Goal: Download file/media

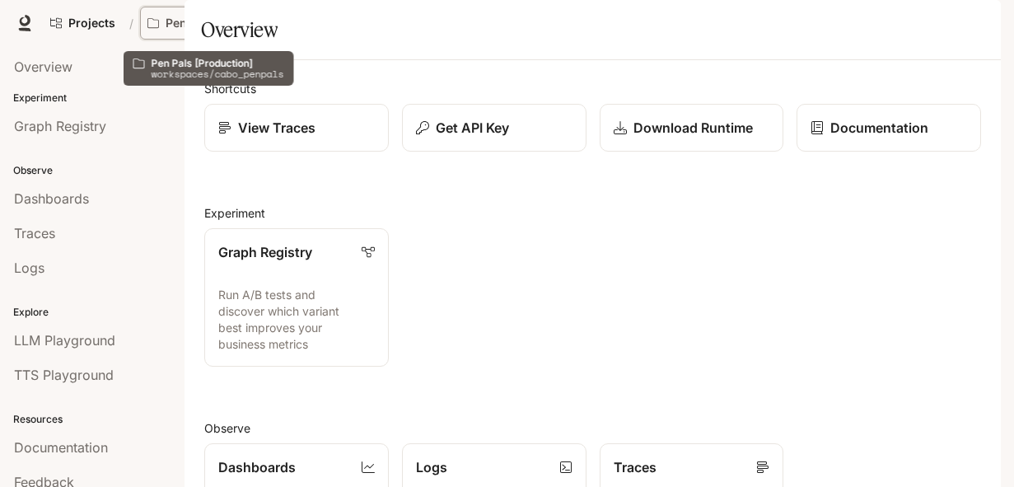
click at [207, 21] on p "Pen Pals [Production]" at bounding box center [212, 23] width 92 height 14
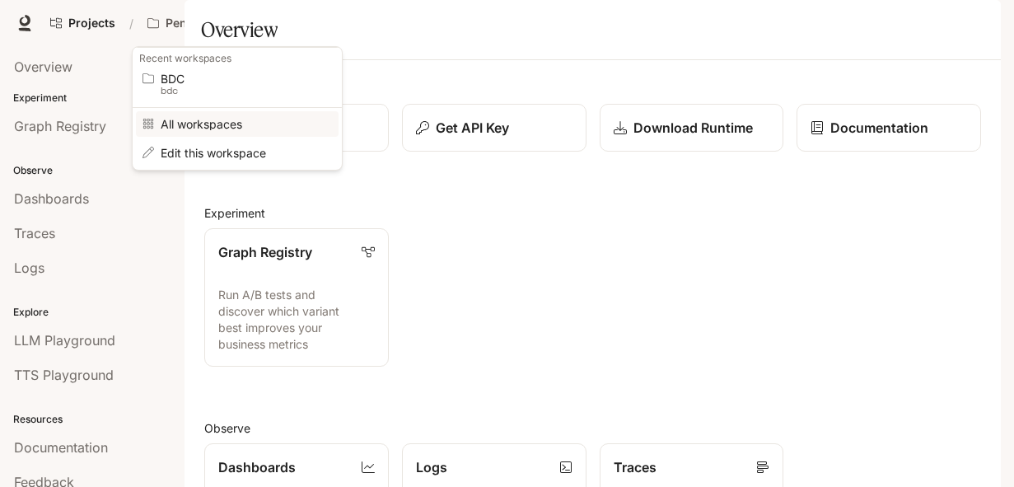
click at [204, 128] on span "All workspaces" at bounding box center [235, 124] width 148 height 12
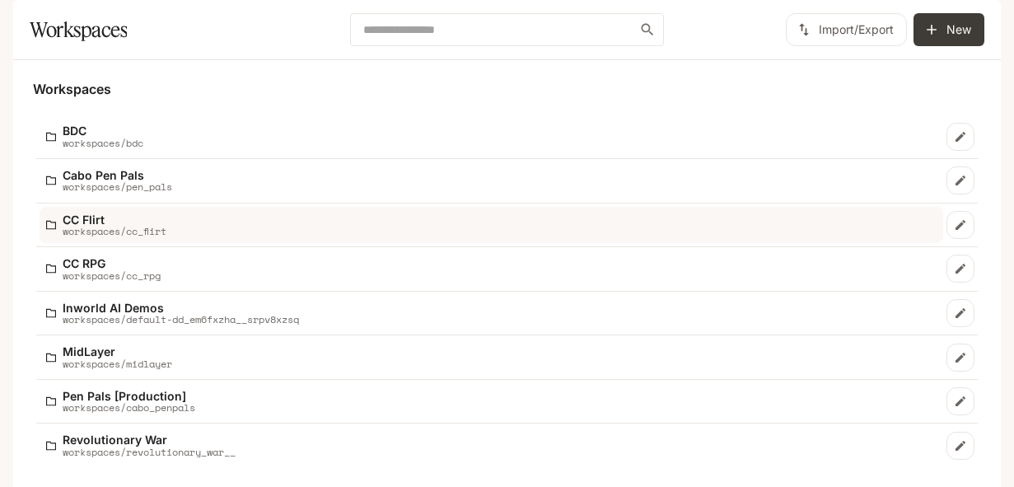
scroll to position [61, 0]
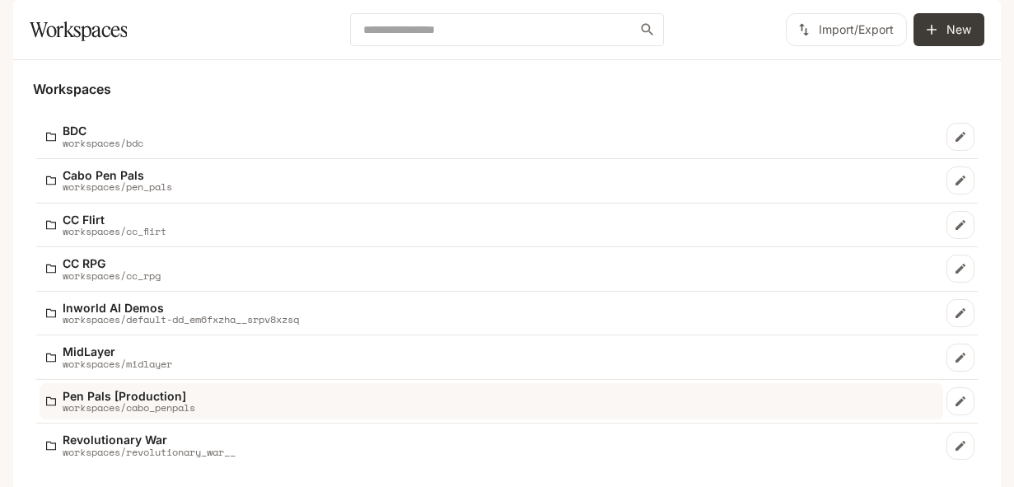
click at [139, 390] on p "Pen Pals [Production]" at bounding box center [129, 396] width 133 height 12
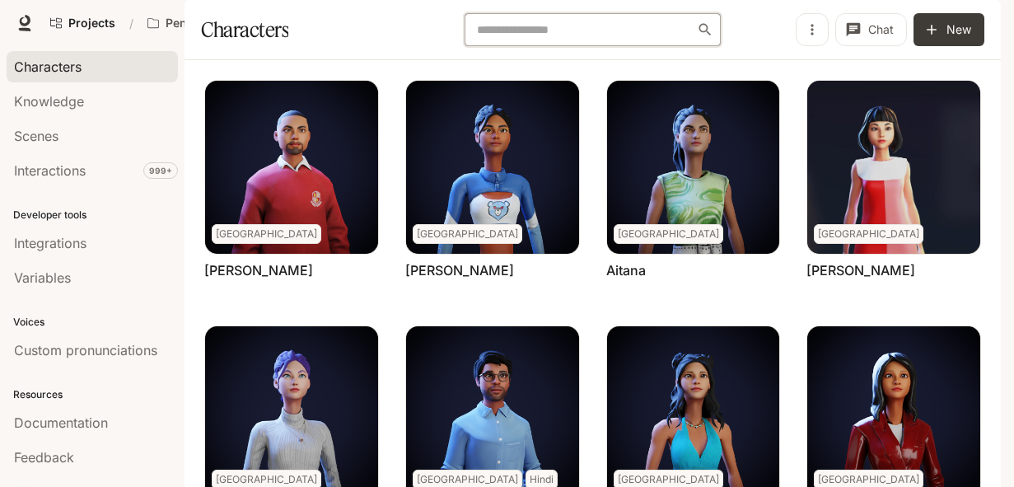
click at [553, 38] on input "text" at bounding box center [585, 29] width 226 height 16
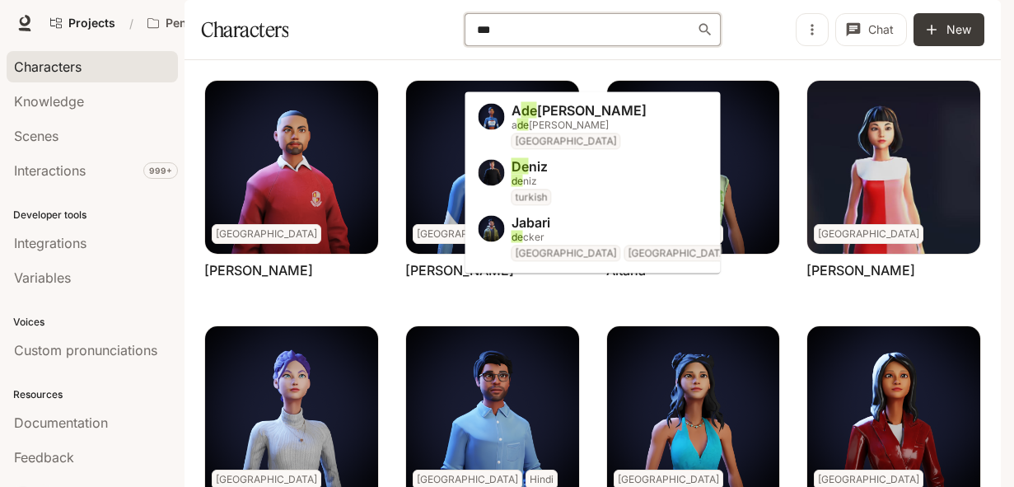
type input "****"
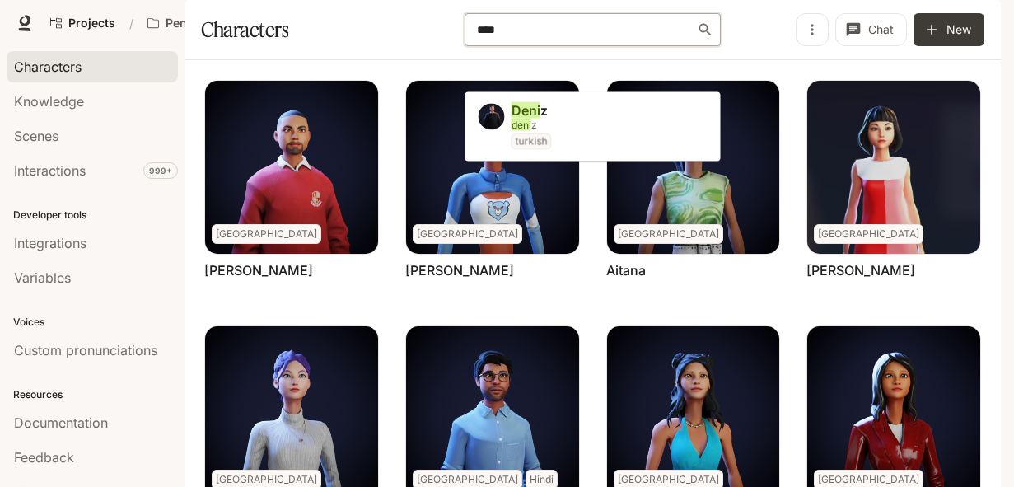
click at [556, 115] on li "[PERSON_NAME] z turkish" at bounding box center [592, 127] width 255 height 56
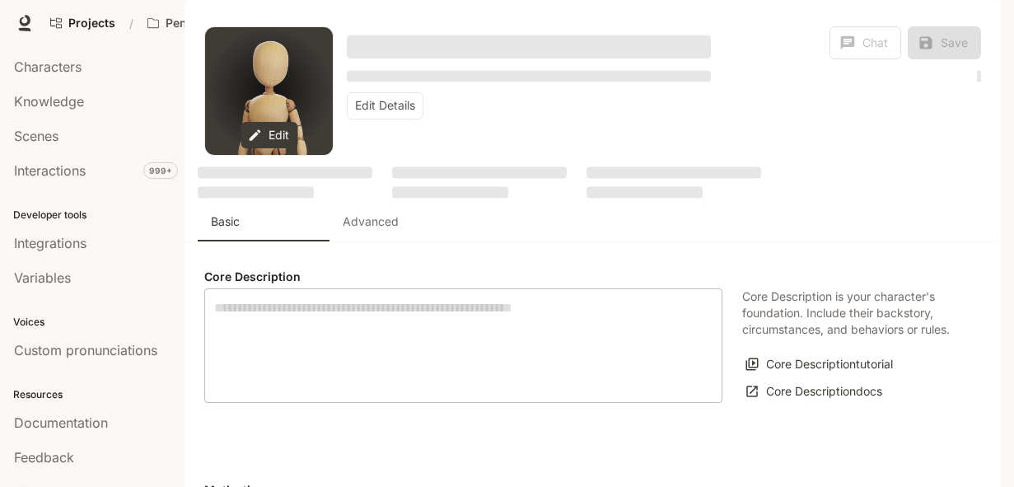
type textarea "**********"
type input "*"
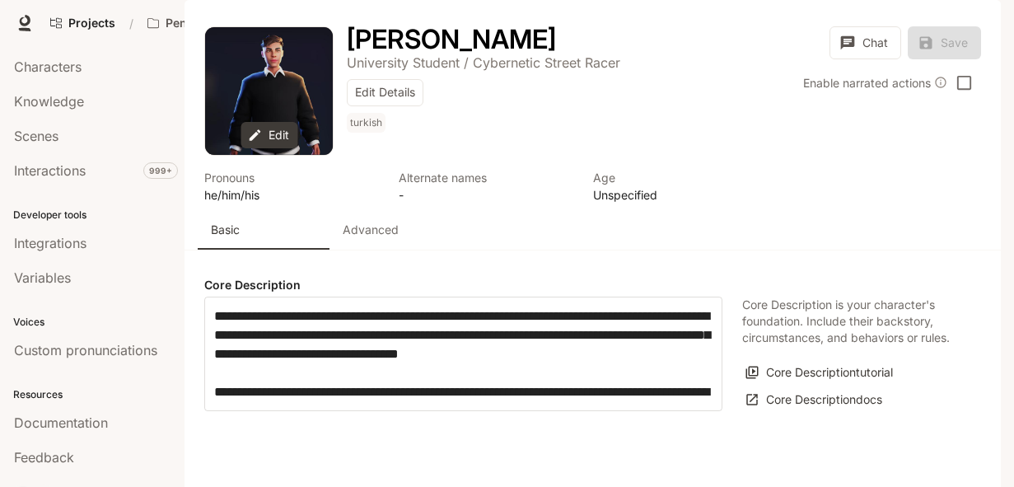
type input "**********"
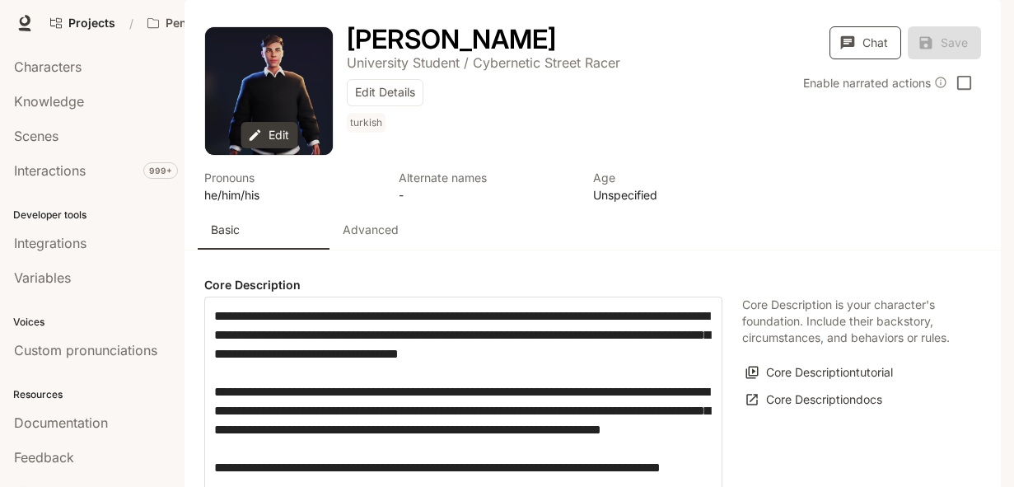
click at [854, 59] on button "Chat" at bounding box center [866, 42] width 72 height 33
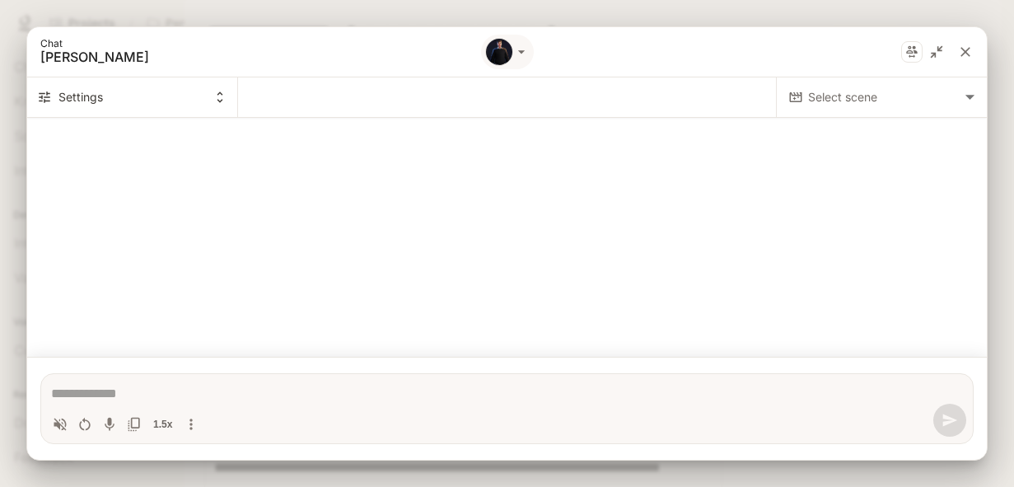
type textarea "*"
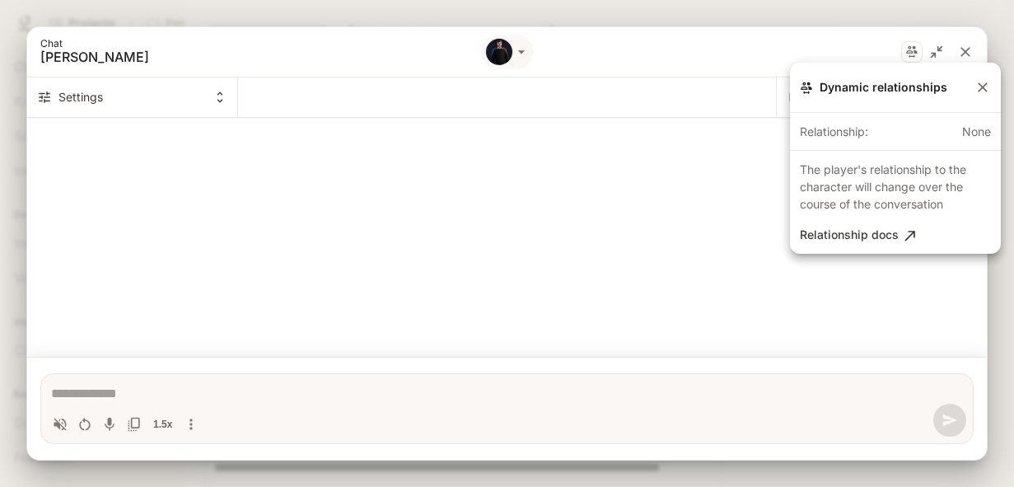
click at [965, 49] on div at bounding box center [507, 243] width 1014 height 487
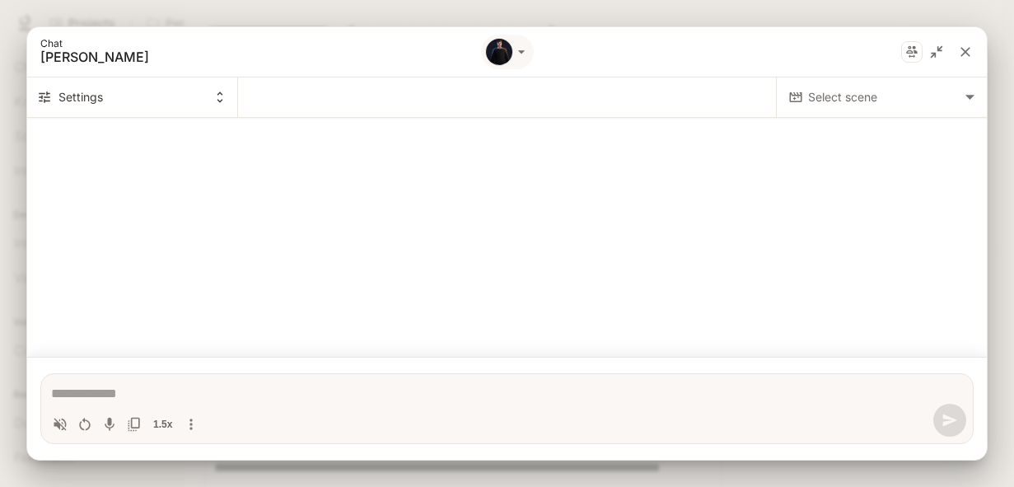
click at [965, 49] on icon "close" at bounding box center [965, 52] width 16 height 16
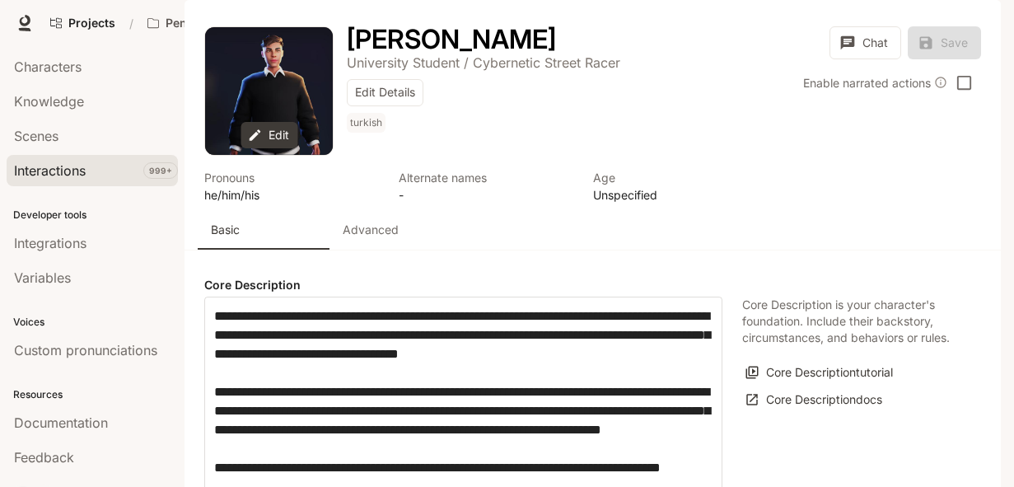
click at [115, 173] on div "Interactions" at bounding box center [92, 171] width 157 height 20
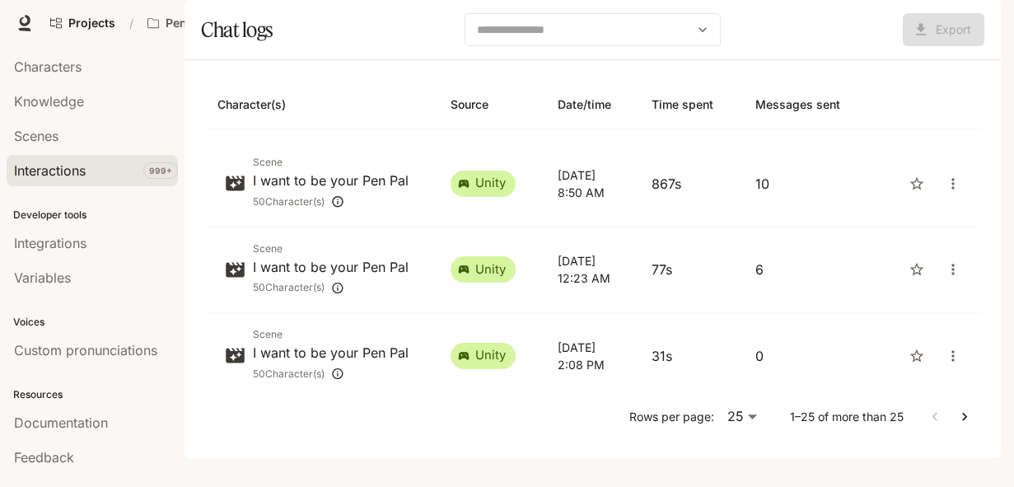
scroll to position [502, 0]
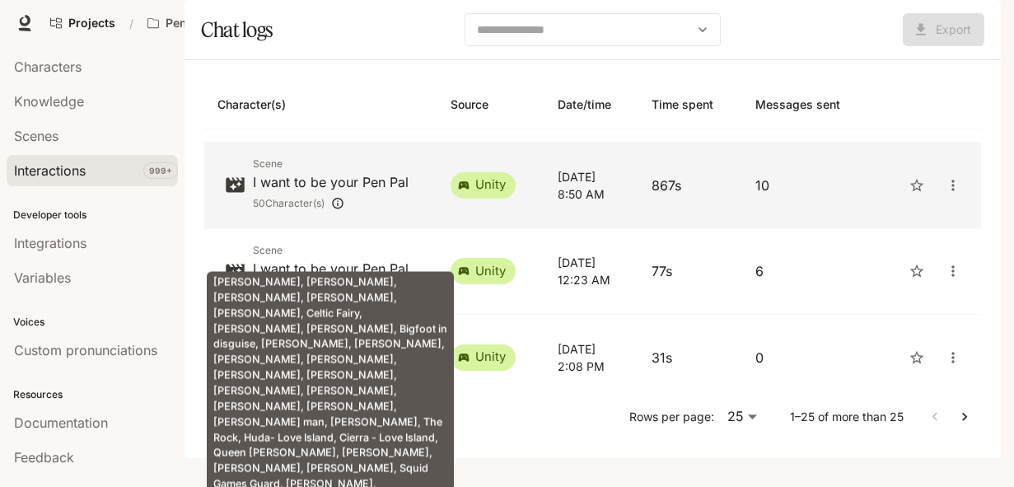
click at [344, 214] on icon "Katy Cat, Deniz, Barack Obama, Timothee Chamlet, Elvis Presley, Celtic Fairy, V…" at bounding box center [337, 203] width 13 height 22
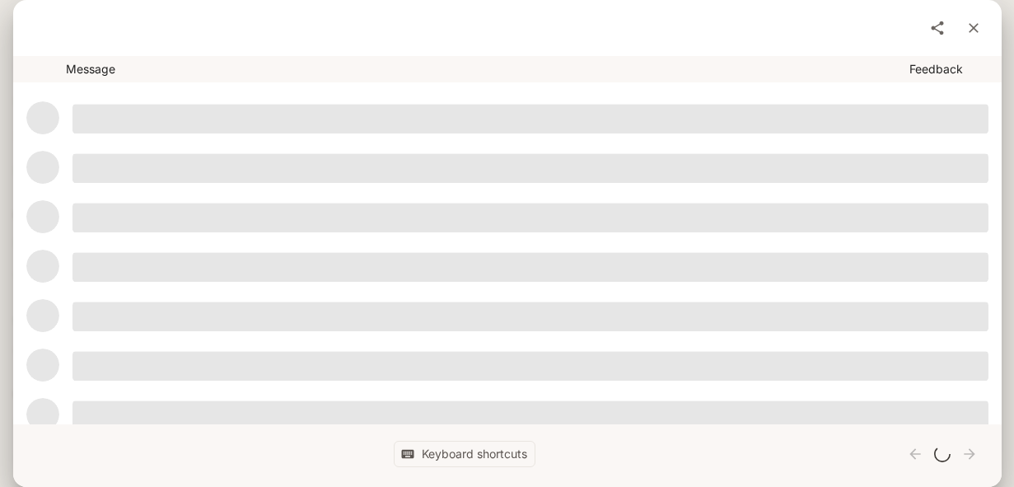
click at [938, 26] on icon "share" at bounding box center [937, 28] width 16 height 16
click at [974, 27] on icon "close" at bounding box center [974, 28] width 10 height 10
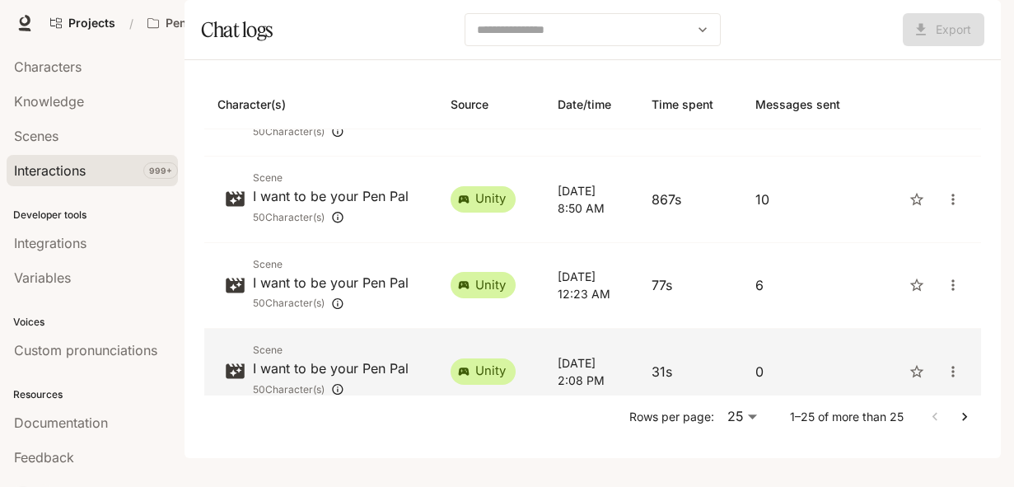
scroll to position [487, 0]
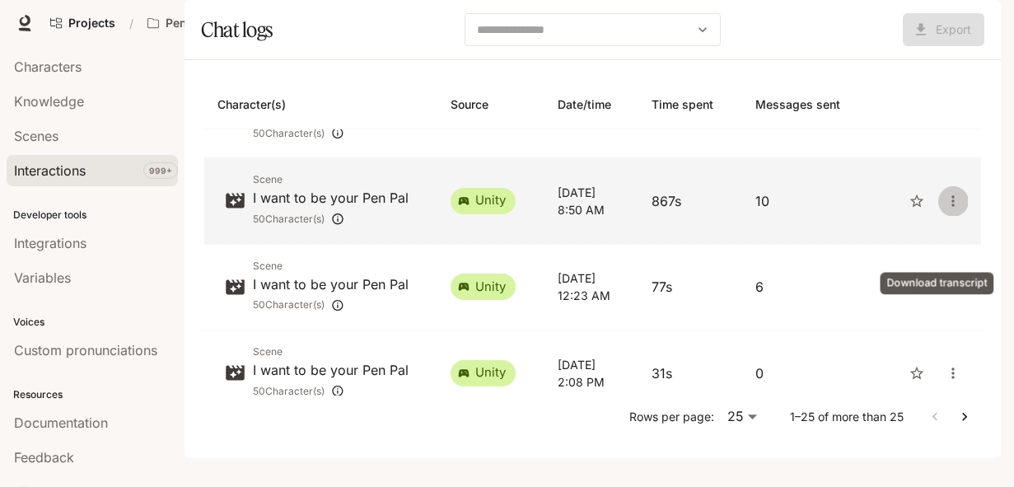
click at [945, 209] on icon "close" at bounding box center [953, 201] width 16 height 16
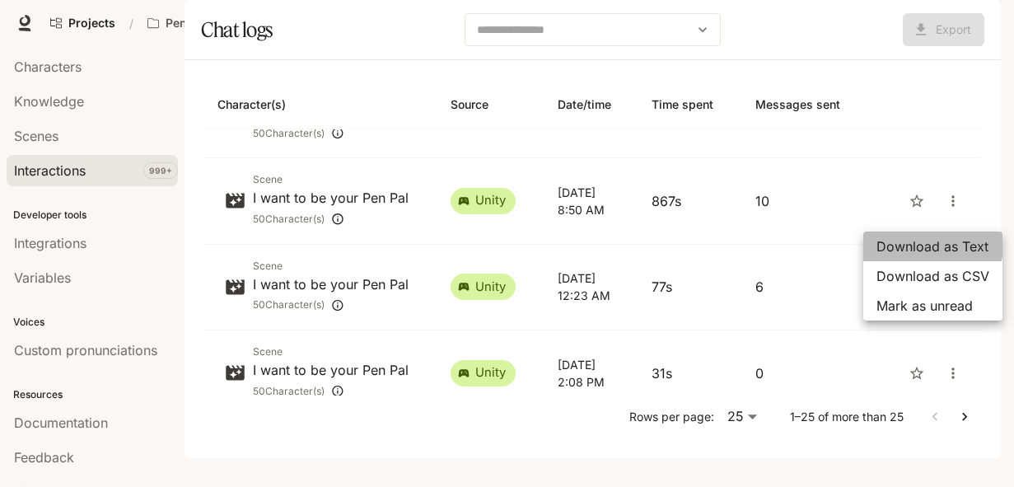
click at [923, 245] on span "Download as Text" at bounding box center [932, 246] width 113 height 20
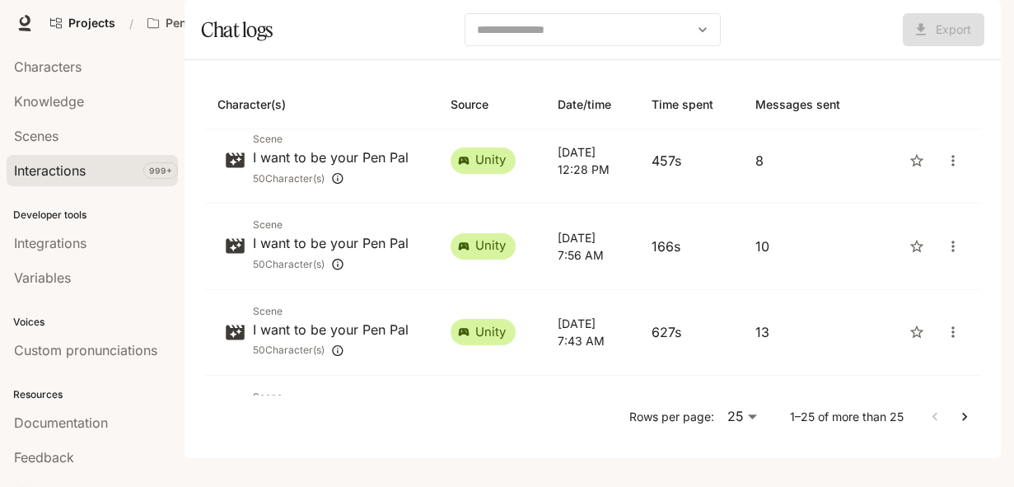
scroll to position [960, 0]
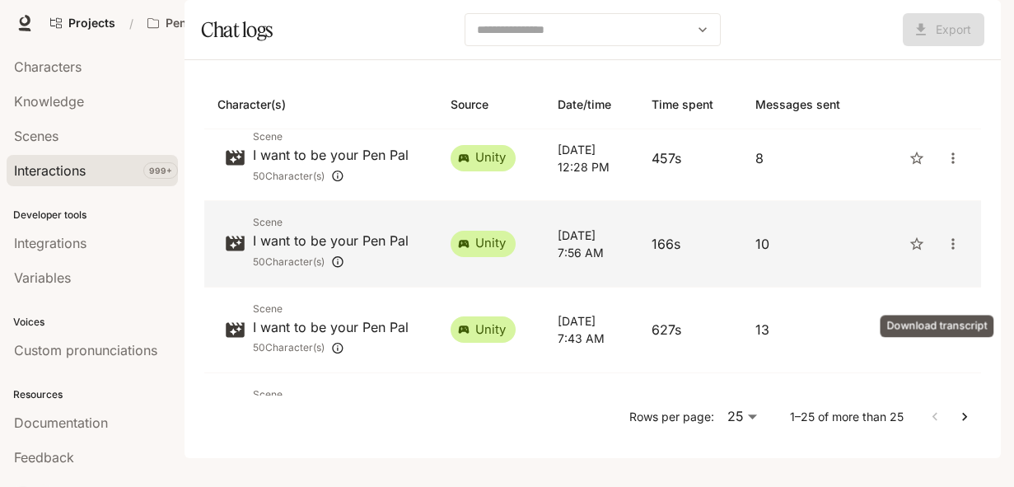
click at [945, 252] on icon "close" at bounding box center [953, 244] width 16 height 16
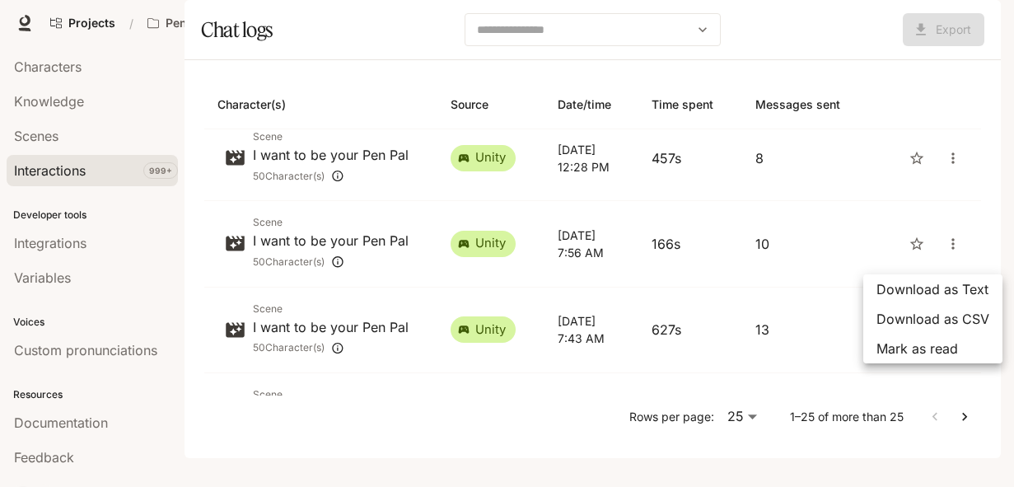
click at [921, 289] on span "Download as Text" at bounding box center [932, 289] width 113 height 20
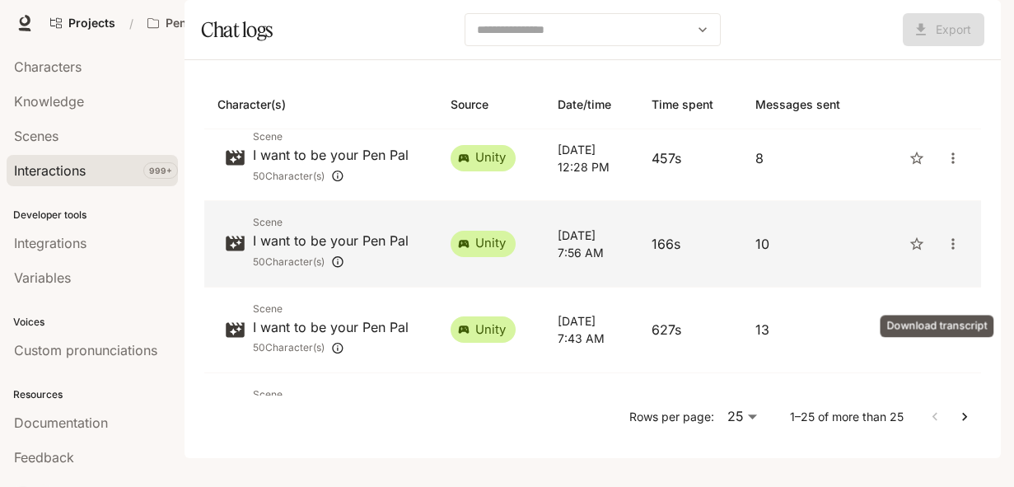
click at [945, 252] on icon "close" at bounding box center [953, 244] width 16 height 16
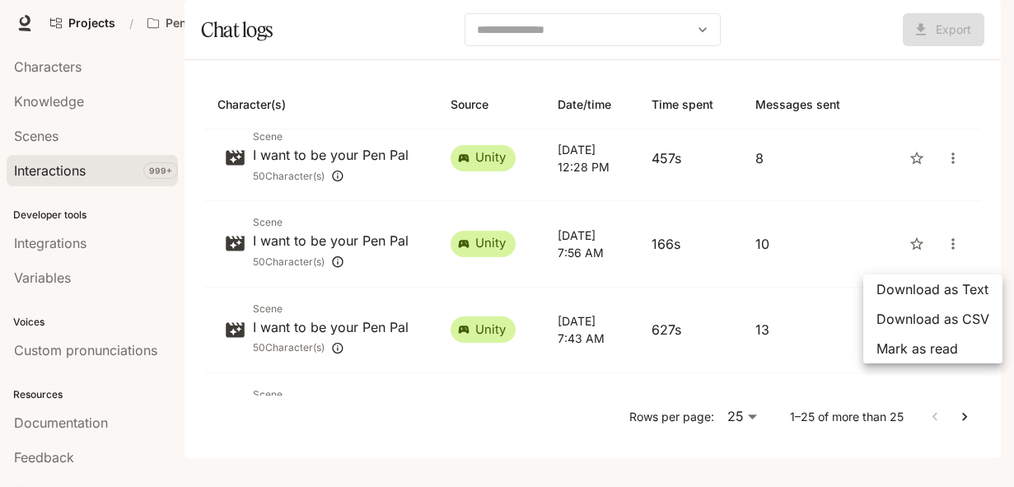
click at [938, 376] on div at bounding box center [507, 243] width 1014 height 487
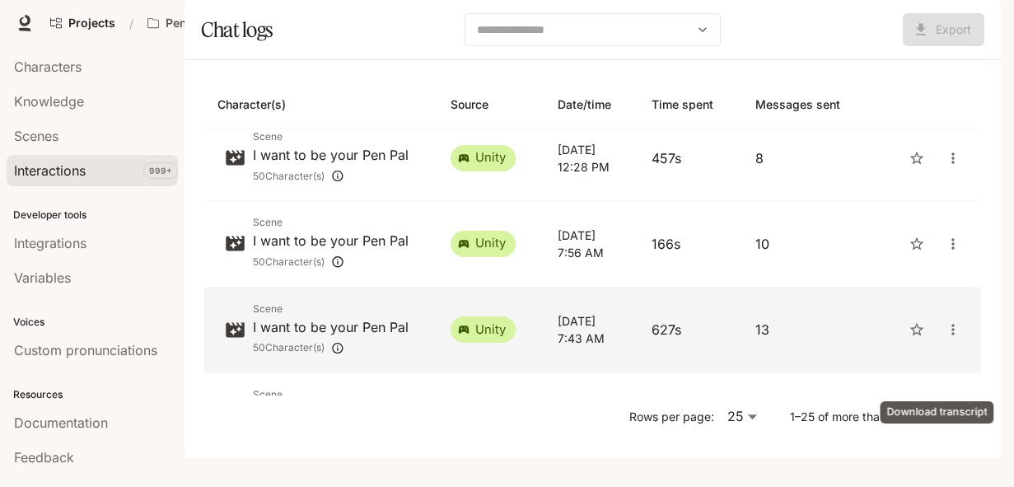
click at [945, 338] on icon "close" at bounding box center [953, 329] width 16 height 16
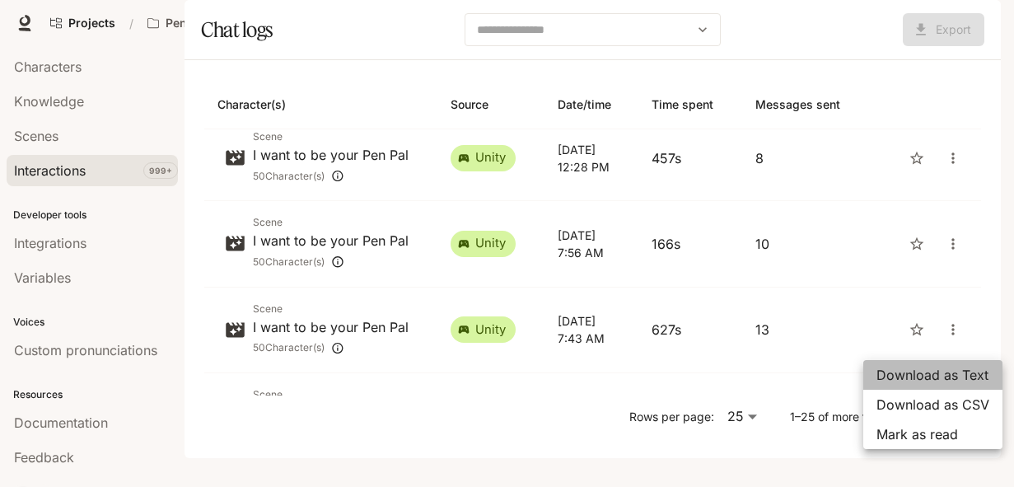
click at [932, 370] on span "Download as Text" at bounding box center [932, 375] width 113 height 20
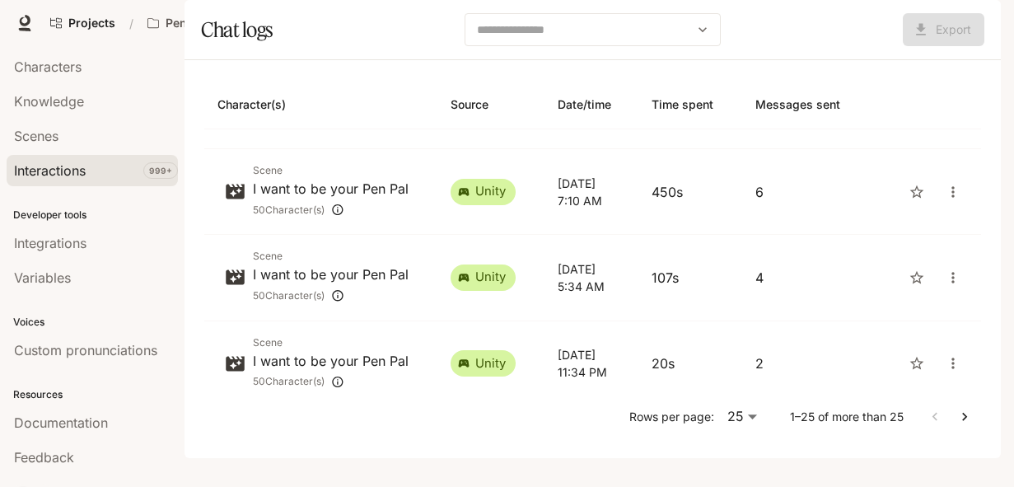
scroll to position [1187, 0]
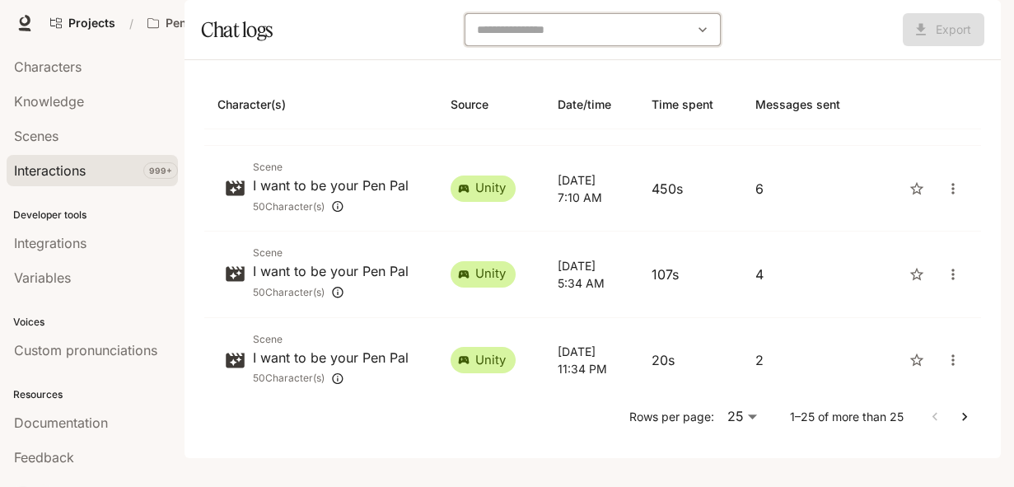
click at [573, 38] on input "text" at bounding box center [580, 29] width 217 height 16
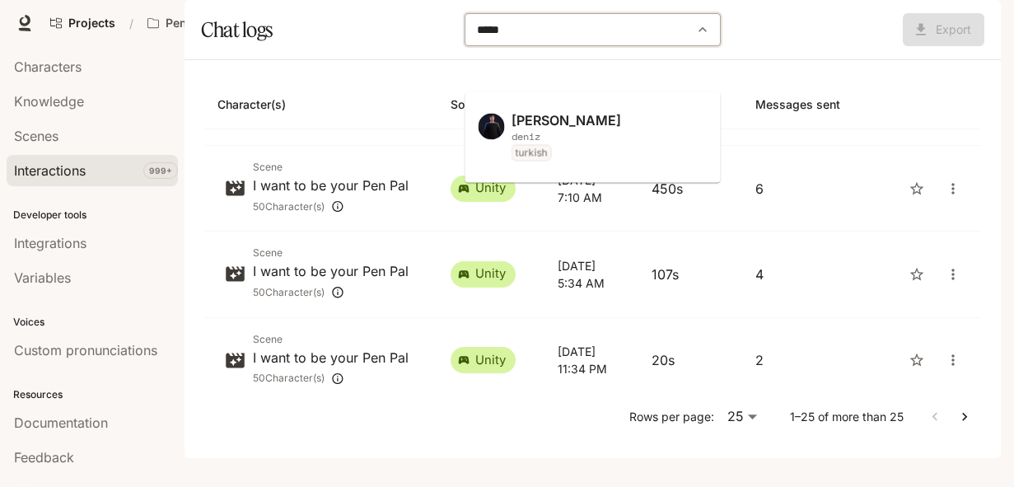
click at [546, 119] on p "[PERSON_NAME]" at bounding box center [590, 121] width 157 height 15
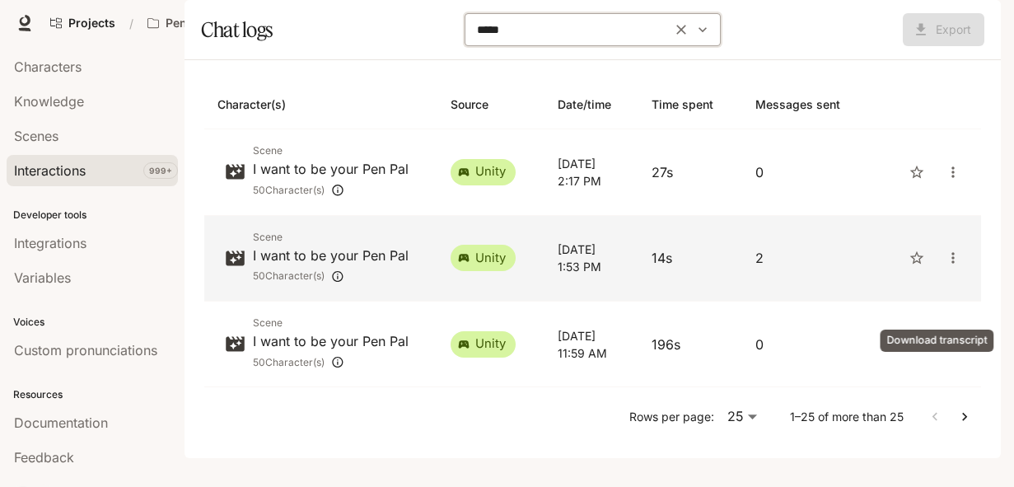
type input "*****"
click at [945, 266] on icon "close" at bounding box center [953, 258] width 16 height 16
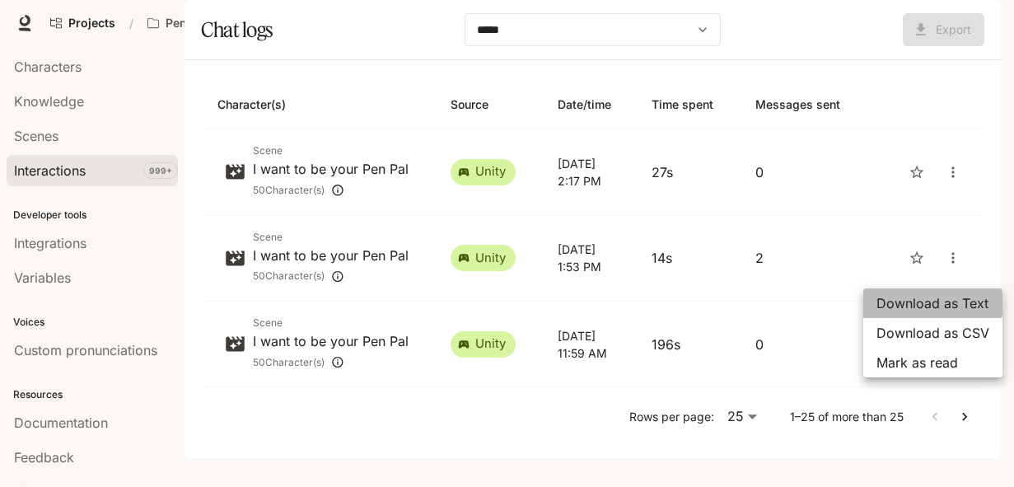
click at [929, 296] on span "Download as Text" at bounding box center [932, 303] width 113 height 20
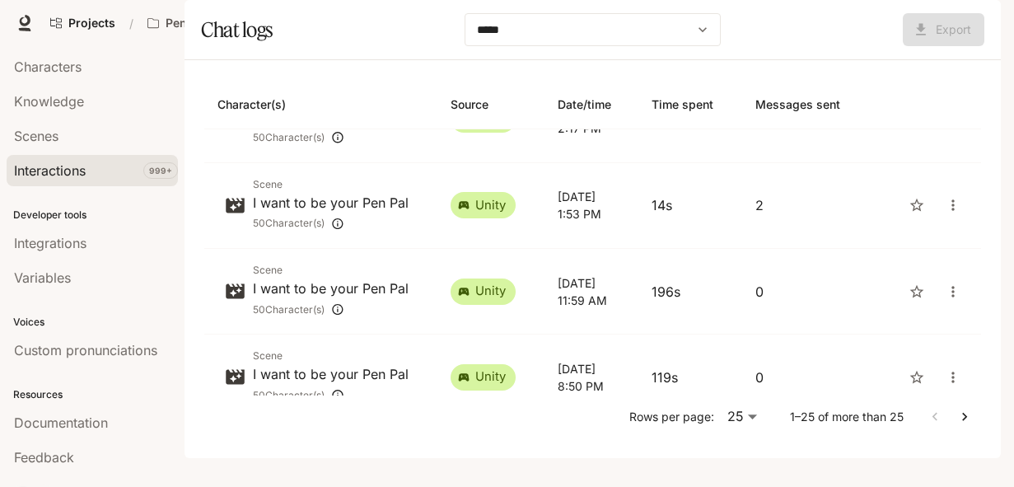
scroll to position [54, 0]
click at [678, 35] on icon "Clear" at bounding box center [682, 30] width 10 height 10
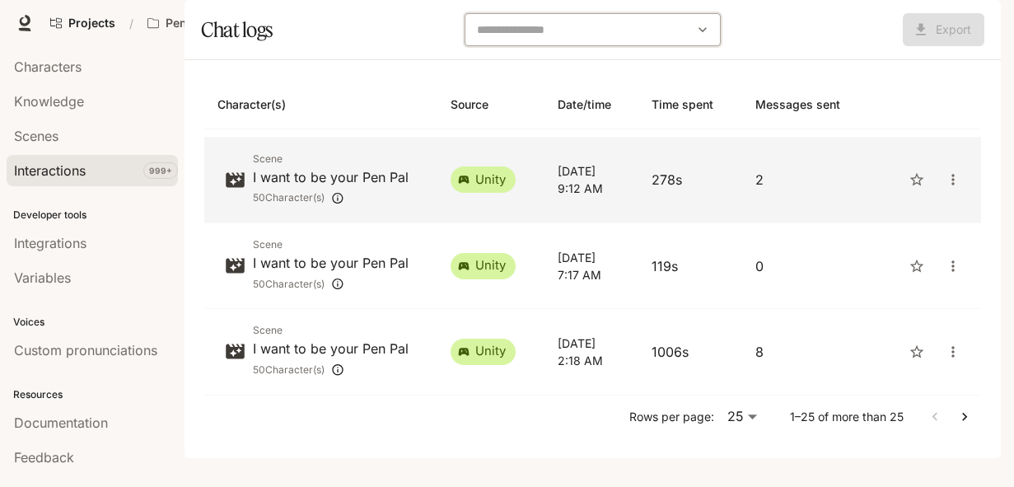
scroll to position [29, 0]
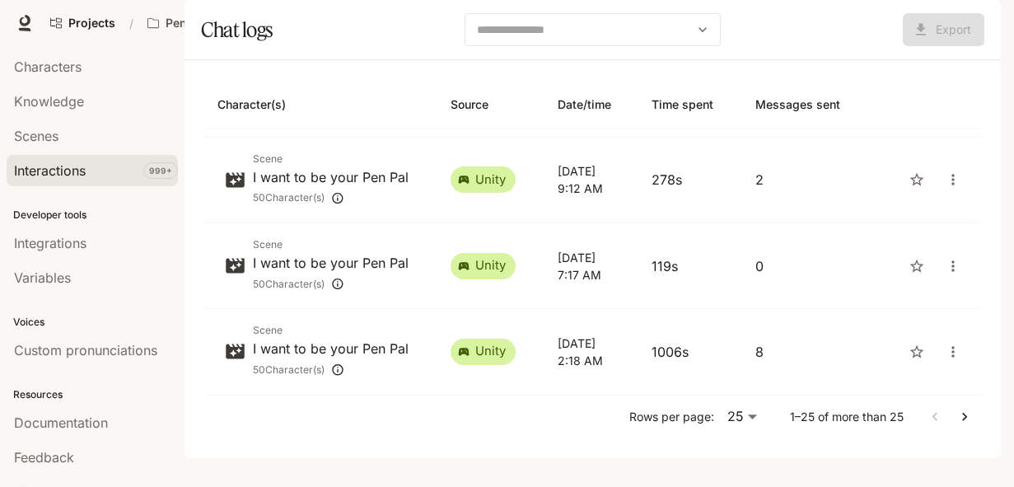
click at [962, 421] on icon "Go to next page" at bounding box center [964, 417] width 5 height 8
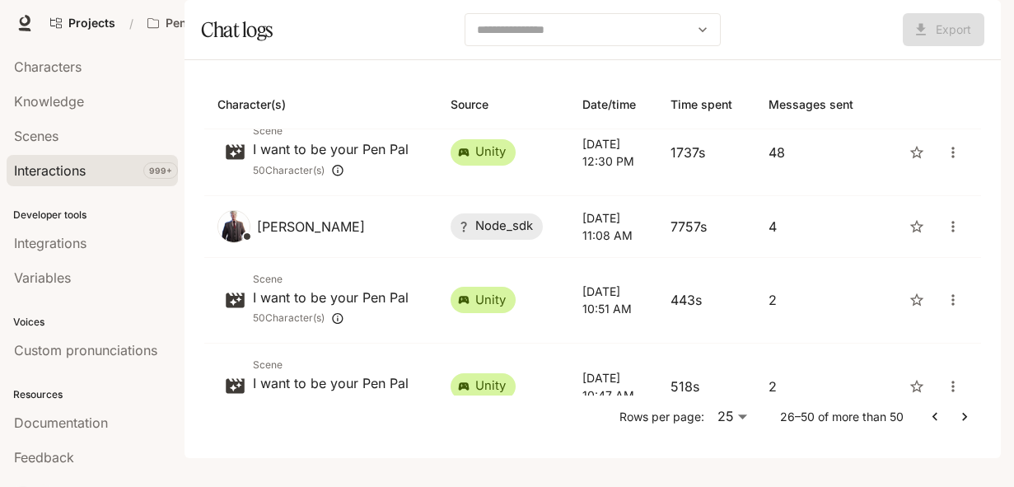
scroll to position [249, 0]
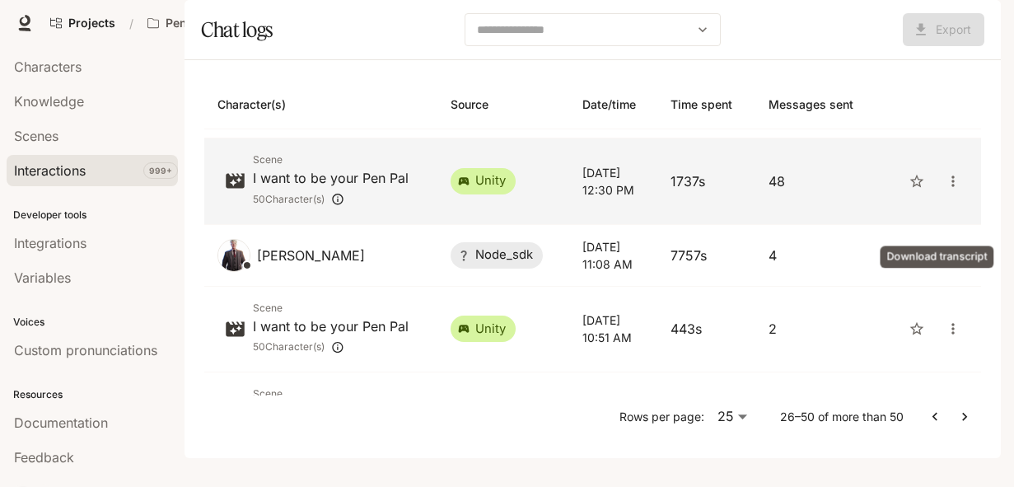
click at [951, 186] on icon "close" at bounding box center [952, 180] width 2 height 11
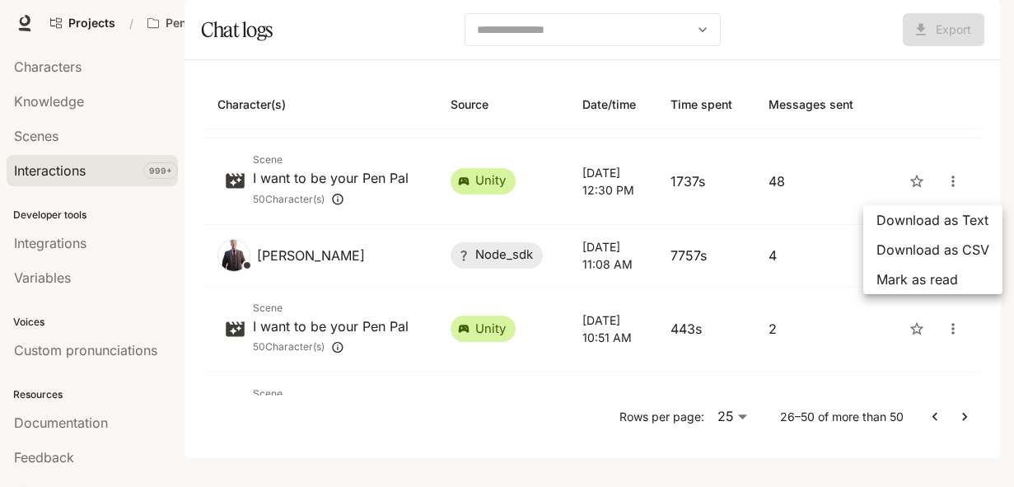
click at [921, 218] on span "Download as Text" at bounding box center [932, 220] width 113 height 20
